Goal: Transaction & Acquisition: Purchase product/service

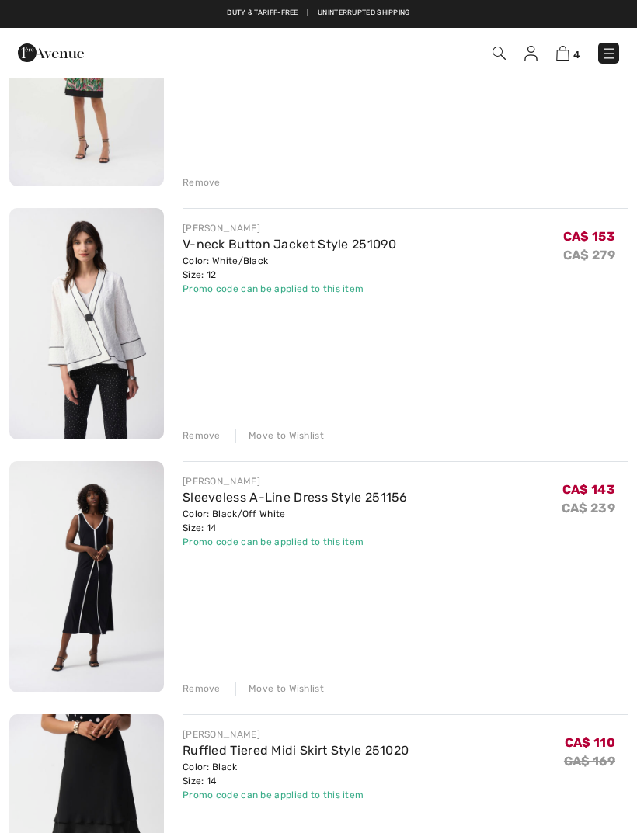
scroll to position [278, 0]
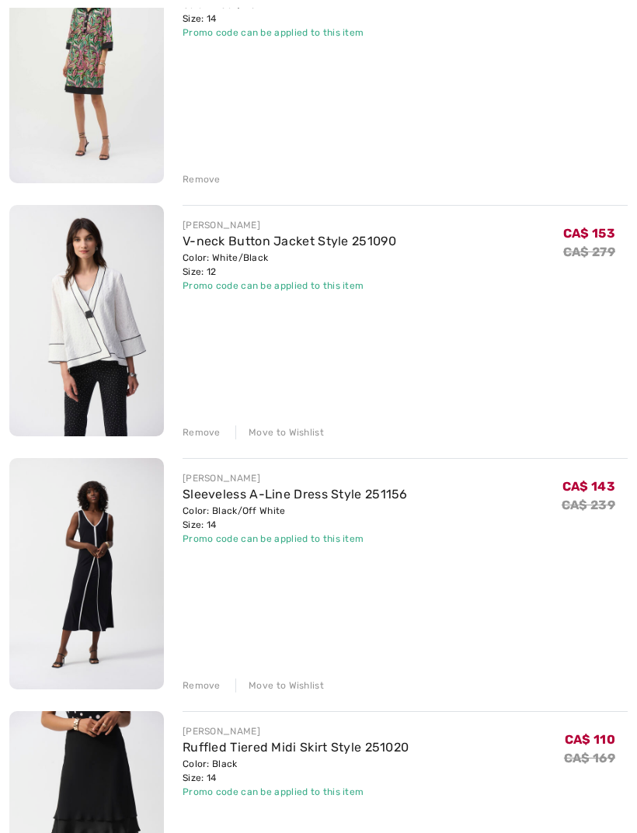
click at [297, 248] on link "V-neck Button Jacket Style 251090" at bounding box center [289, 241] width 214 height 15
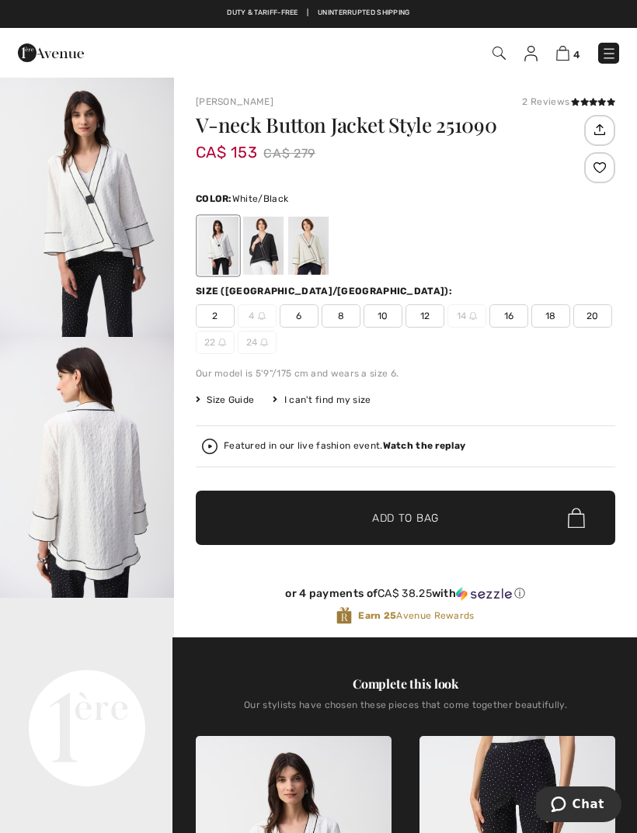
click at [421, 447] on strong "Watch the replay" at bounding box center [424, 445] width 83 height 11
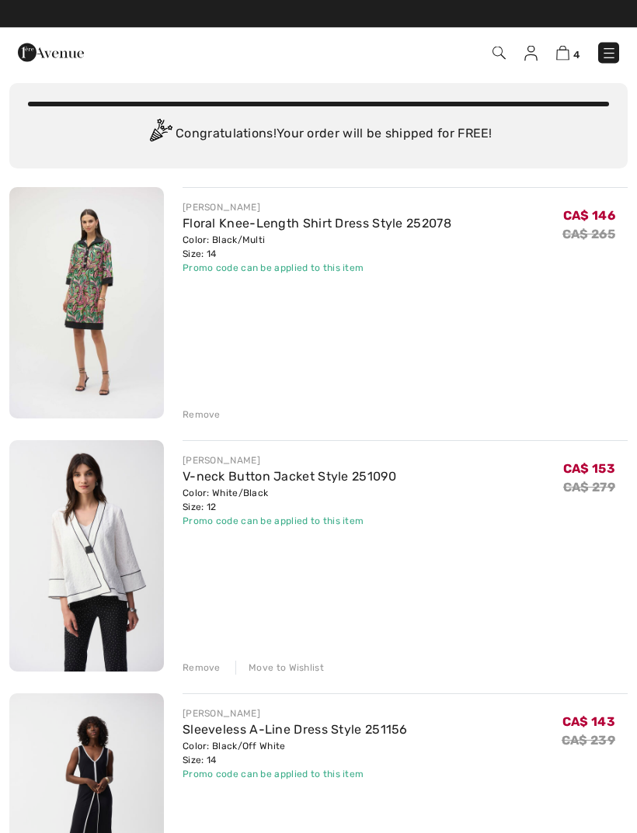
scroll to position [43, 0]
click at [203, 413] on div "Remove" at bounding box center [201, 415] width 38 height 14
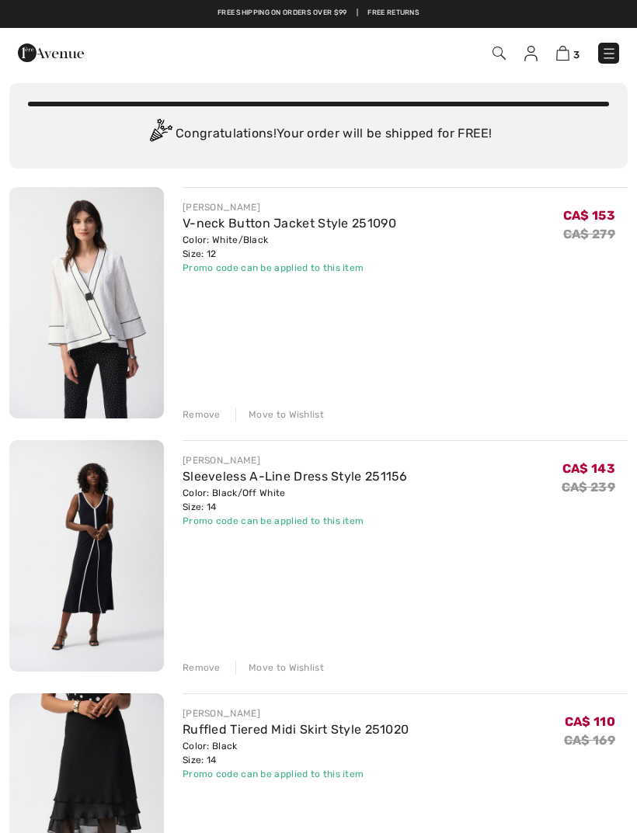
click at [199, 419] on div "Remove" at bounding box center [201, 415] width 38 height 14
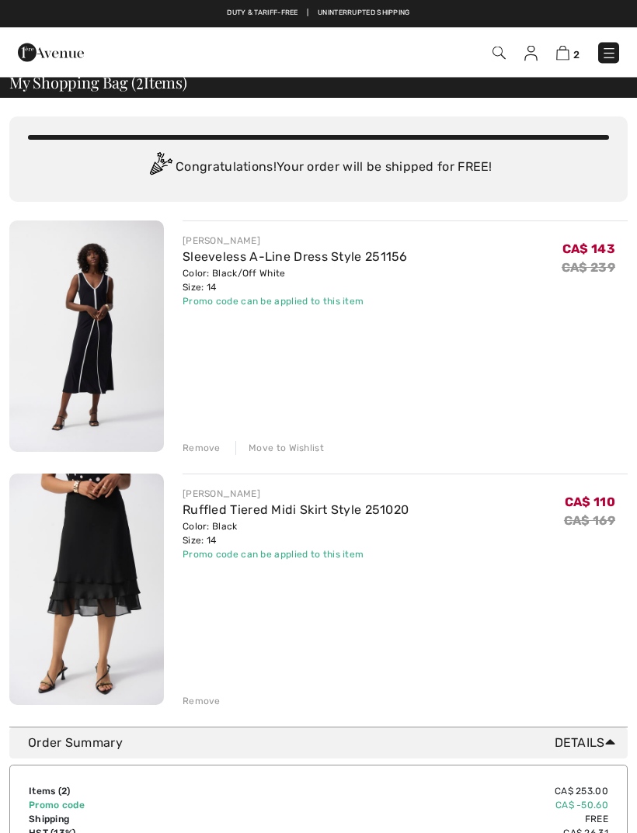
scroll to position [0, 0]
